Goal: Find specific page/section: Find specific page/section

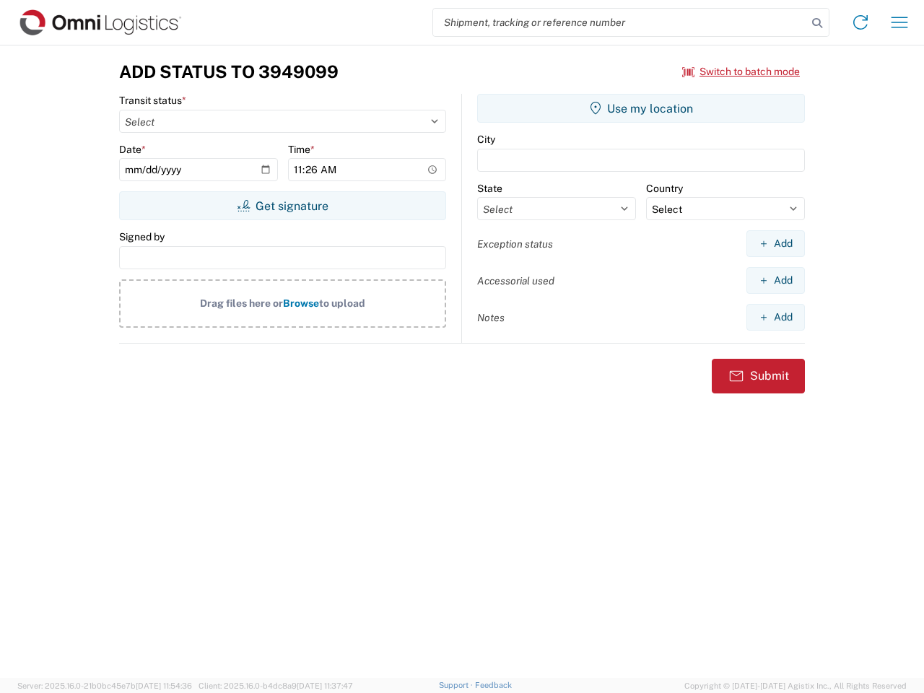
click at [620, 22] on input "search" at bounding box center [620, 22] width 374 height 27
click at [817, 23] on icon at bounding box center [817, 23] width 20 height 20
click at [860, 22] on icon at bounding box center [860, 22] width 23 height 23
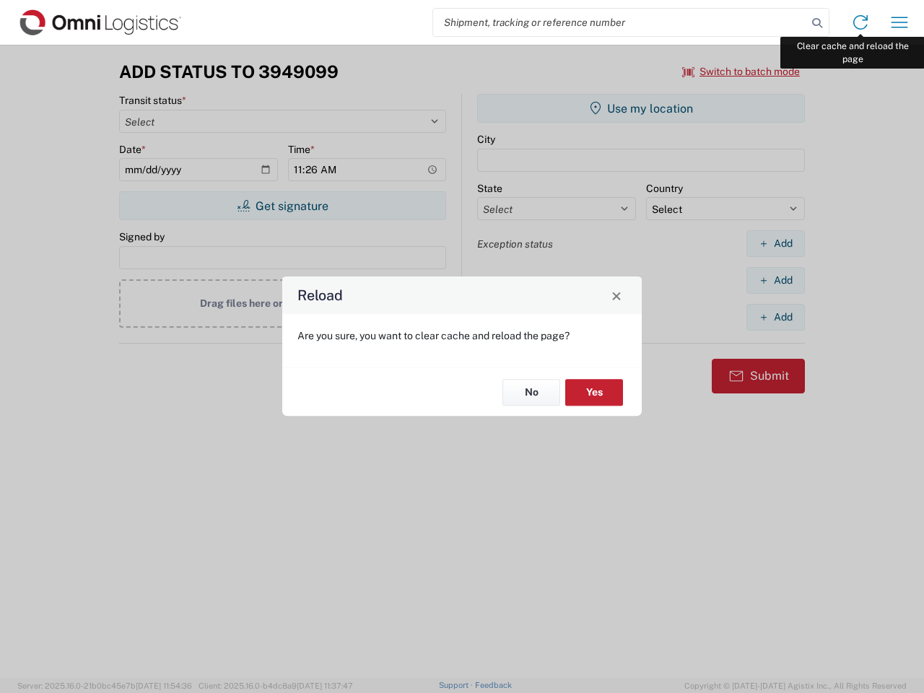
click at [899, 22] on div "Reload Are you sure, you want to clear cache and reload the page? No Yes" at bounding box center [462, 346] width 924 height 693
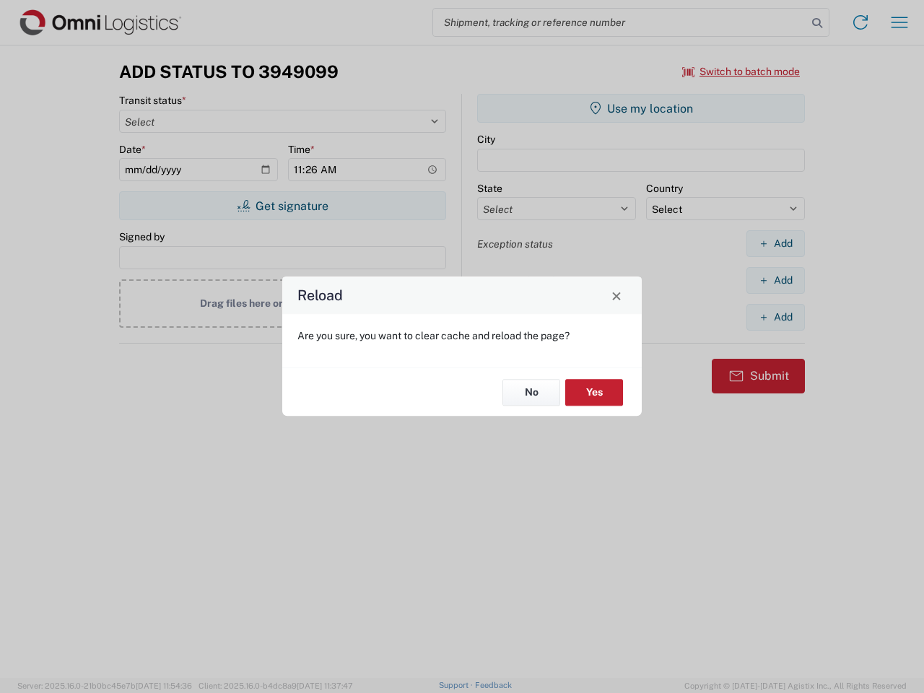
click at [741, 71] on div "Reload Are you sure, you want to clear cache and reload the page? No Yes" at bounding box center [462, 346] width 924 height 693
click at [282, 206] on div "Reload Are you sure, you want to clear cache and reload the page? No Yes" at bounding box center [462, 346] width 924 height 693
click at [641, 108] on div "Reload Are you sure, you want to clear cache and reload the page? No Yes" at bounding box center [462, 346] width 924 height 693
click at [775, 243] on div "Reload Are you sure, you want to clear cache and reload the page? No Yes" at bounding box center [462, 346] width 924 height 693
click at [775, 280] on div "Reload Are you sure, you want to clear cache and reload the page? No Yes" at bounding box center [462, 346] width 924 height 693
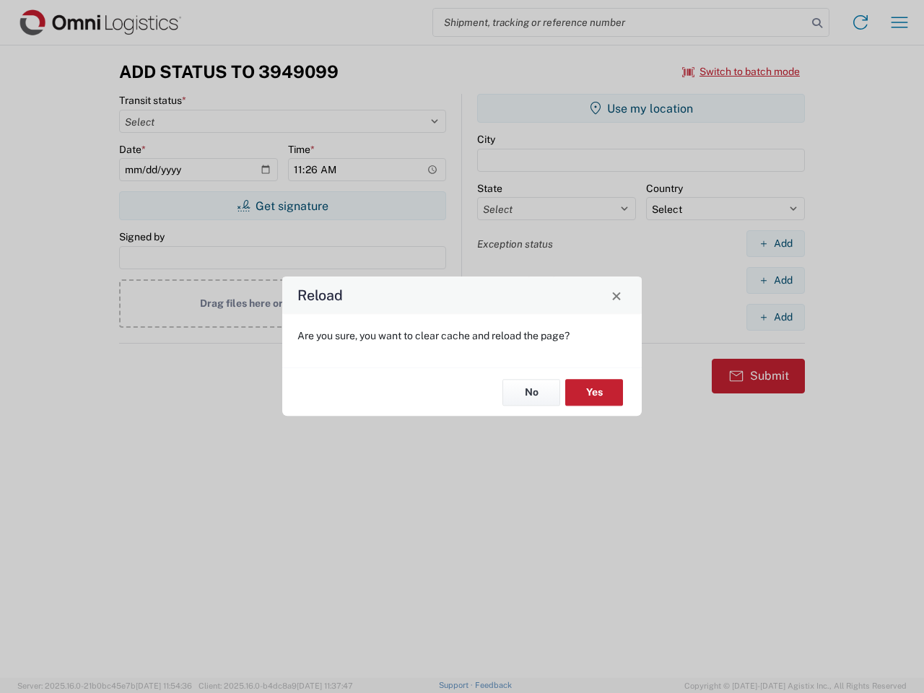
click at [775, 317] on div "Reload Are you sure, you want to clear cache and reload the page? No Yes" at bounding box center [462, 346] width 924 height 693
